Goal: Find contact information: Find contact information

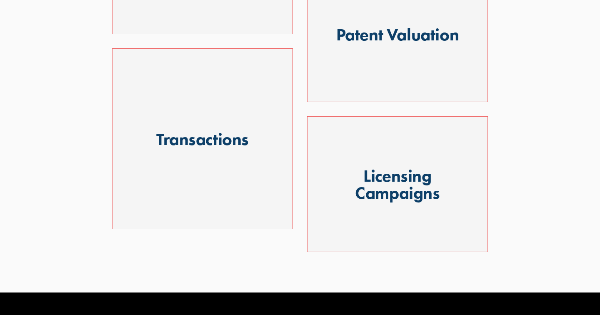
scroll to position [720, 0]
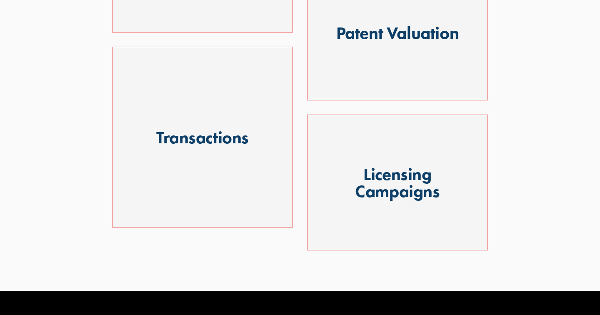
click at [406, 187] on div at bounding box center [397, 183] width 181 height 136
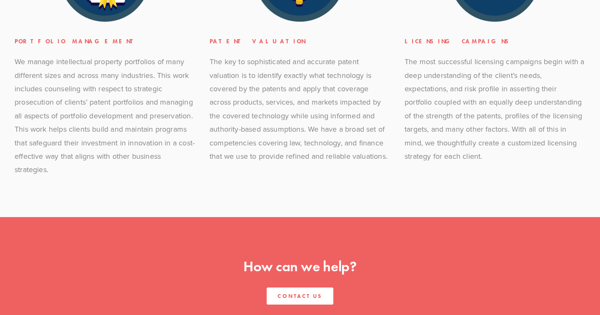
scroll to position [872, 0]
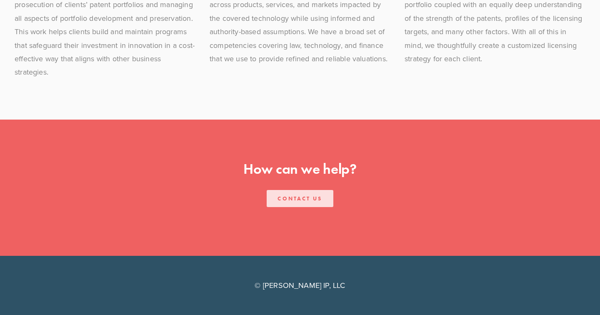
click at [296, 195] on link "Contact us" at bounding box center [300, 198] width 66 height 17
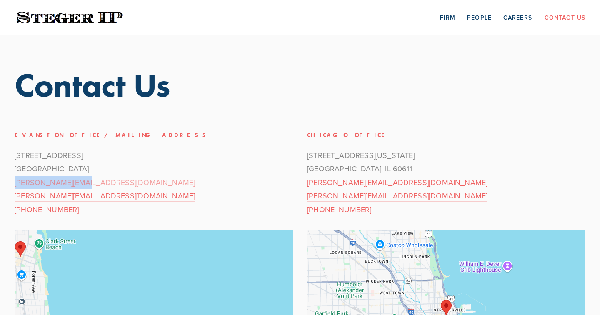
drag, startPoint x: 86, startPoint y: 182, endPoint x: 15, endPoint y: 183, distance: 71.2
click at [15, 183] on p "1603 Orrington Ave, Suite 600 Evanston, IL 60201 steve@stegerip.com elizabeth@s…" at bounding box center [154, 182] width 278 height 67
copy link "steve@stegerip.com"
click at [114, 181] on p "1603 Orrington Ave, Suite 600 Evanston, IL 60201 steve@stegerip.com elizabeth@s…" at bounding box center [154, 182] width 278 height 67
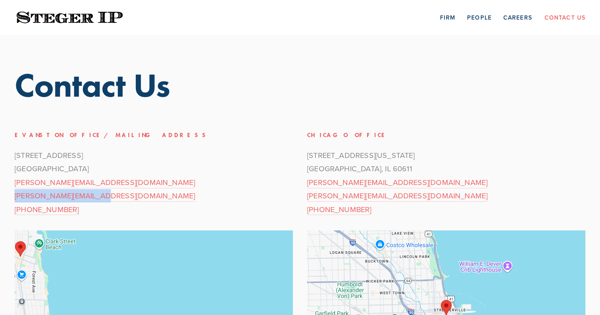
drag, startPoint x: 101, startPoint y: 195, endPoint x: 13, endPoint y: 194, distance: 87.9
click at [13, 194] on div "Evanston Office/Mailing Address 1603 Orrington Ave, Suite 600 Evanston, IL 6020…" at bounding box center [153, 172] width 292 height 101
copy link "elizabeth@stegerip.com"
click at [476, 19] on link "People" at bounding box center [479, 17] width 25 height 13
